Goal: Information Seeking & Learning: Learn about a topic

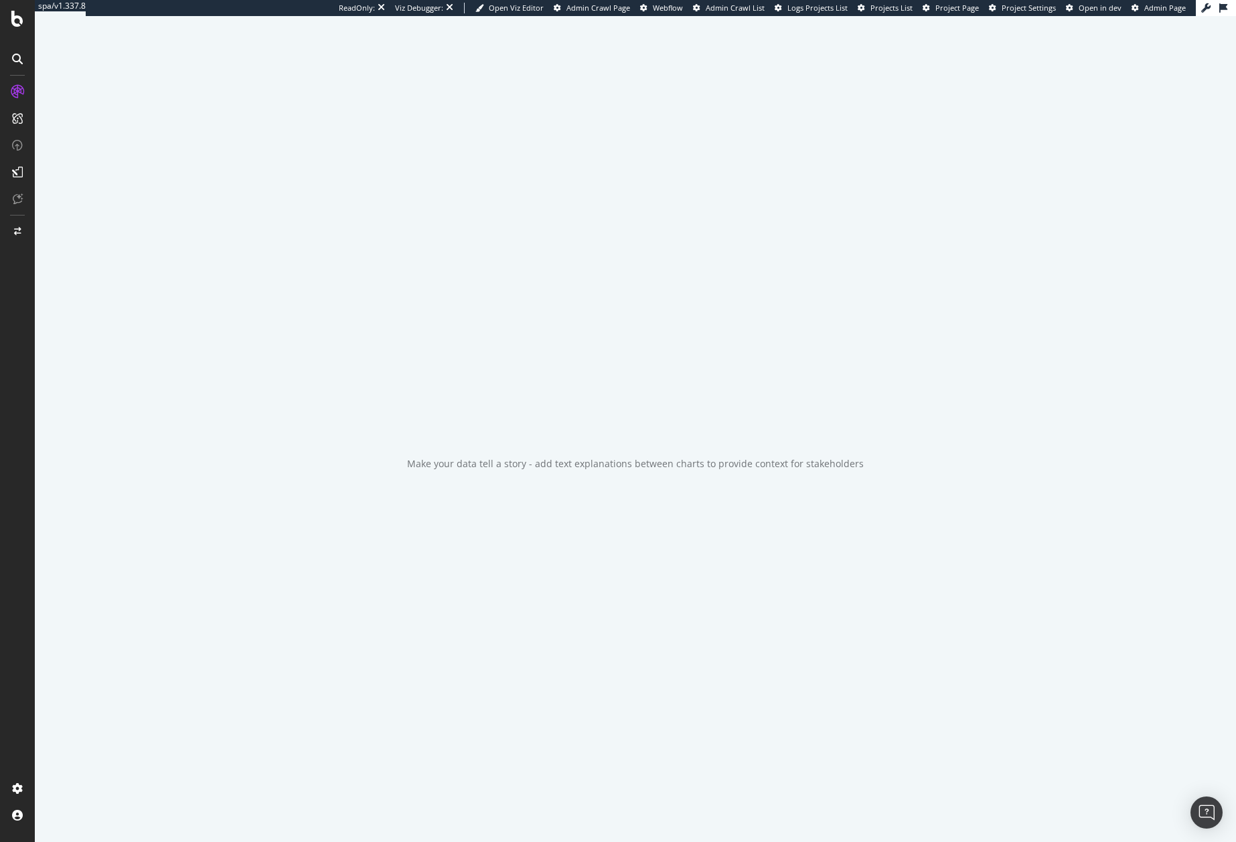
click at [1039, 9] on span "Project Settings" at bounding box center [1028, 8] width 54 height 10
